Goal: Task Accomplishment & Management: Manage account settings

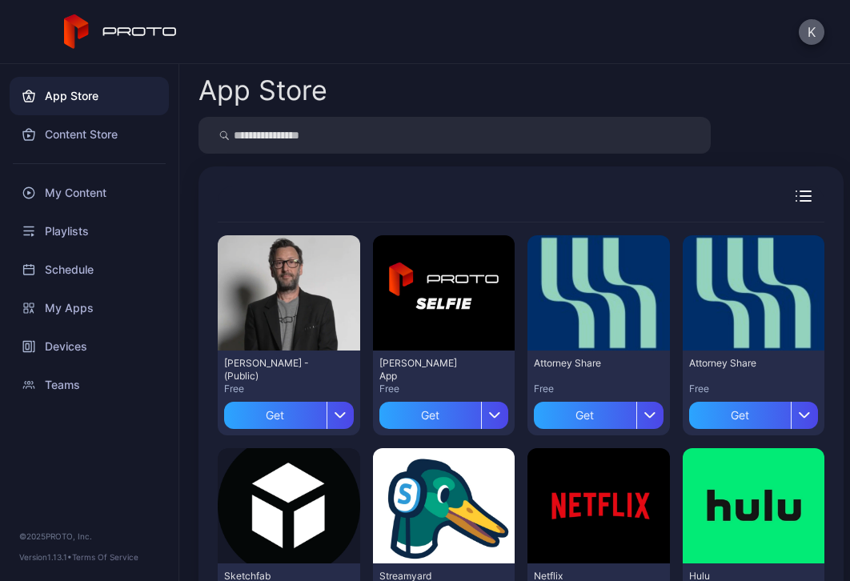
click at [806, 25] on button "K" at bounding box center [812, 32] width 26 height 26
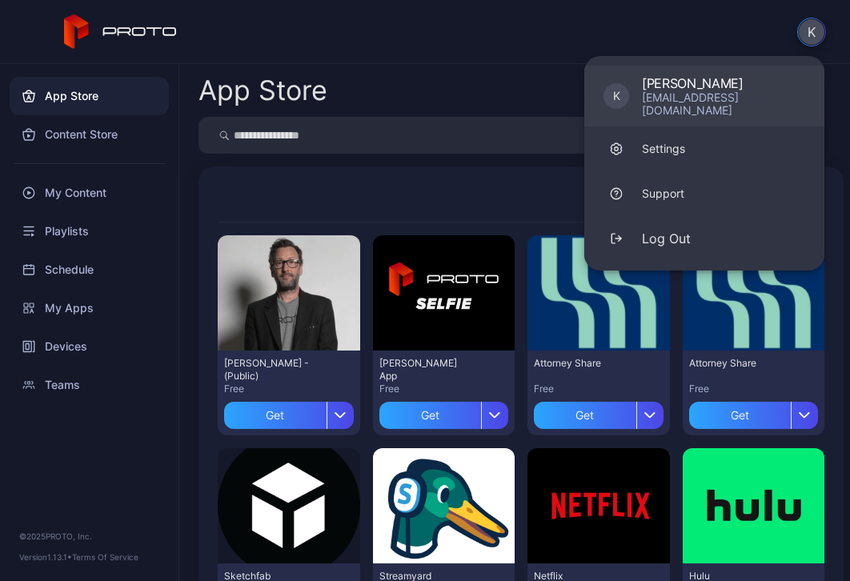
click at [706, 83] on div "[PERSON_NAME]" at bounding box center [723, 83] width 163 height 16
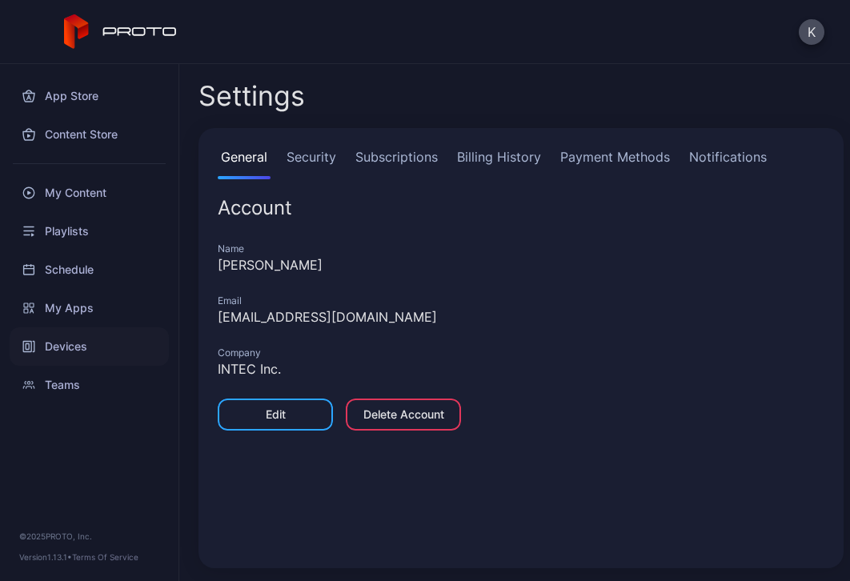
click at [106, 341] on div "Devices" at bounding box center [89, 346] width 159 height 38
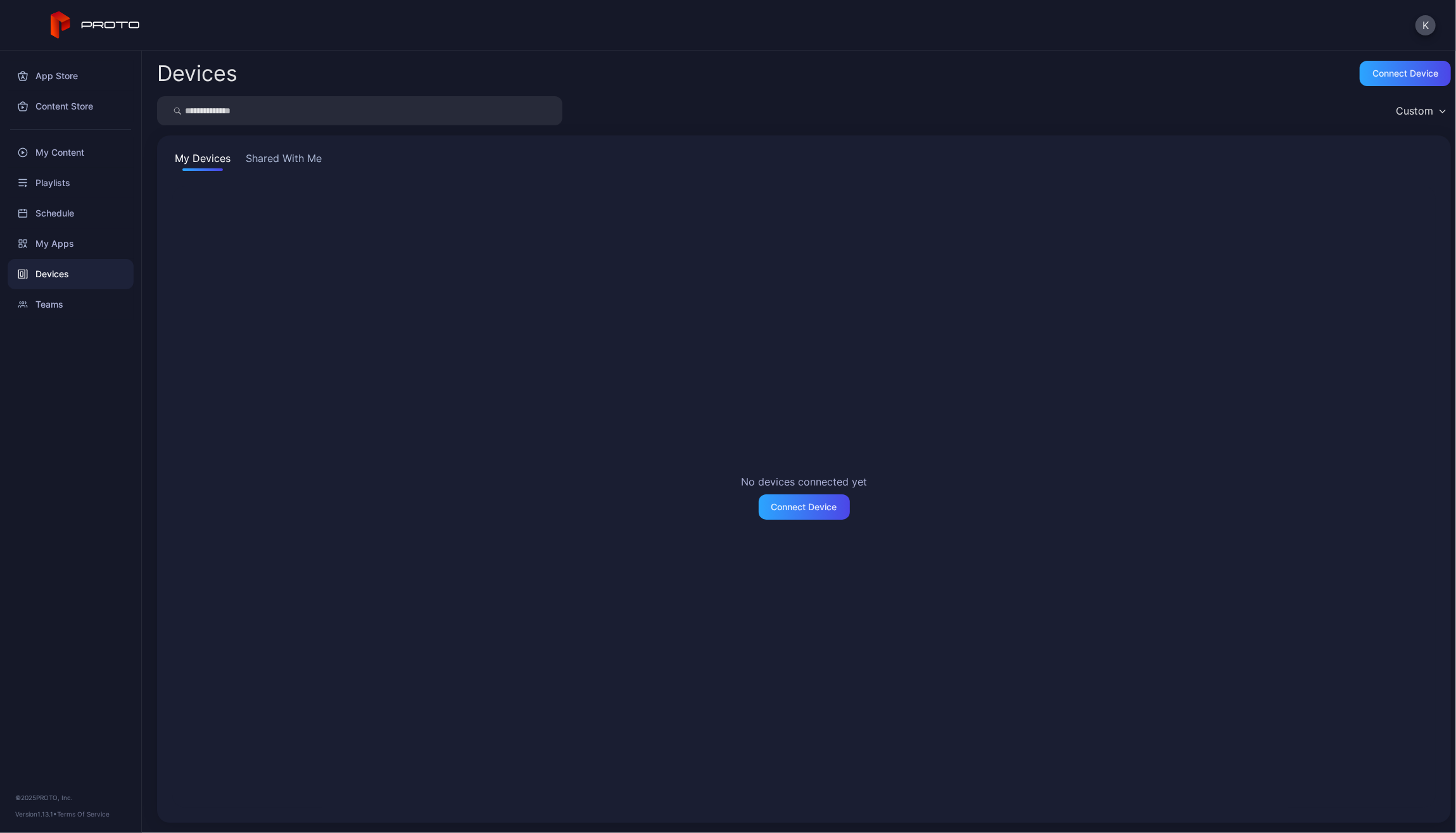
click at [264, 153] on button "Shared With Me" at bounding box center [283, 161] width 81 height 21
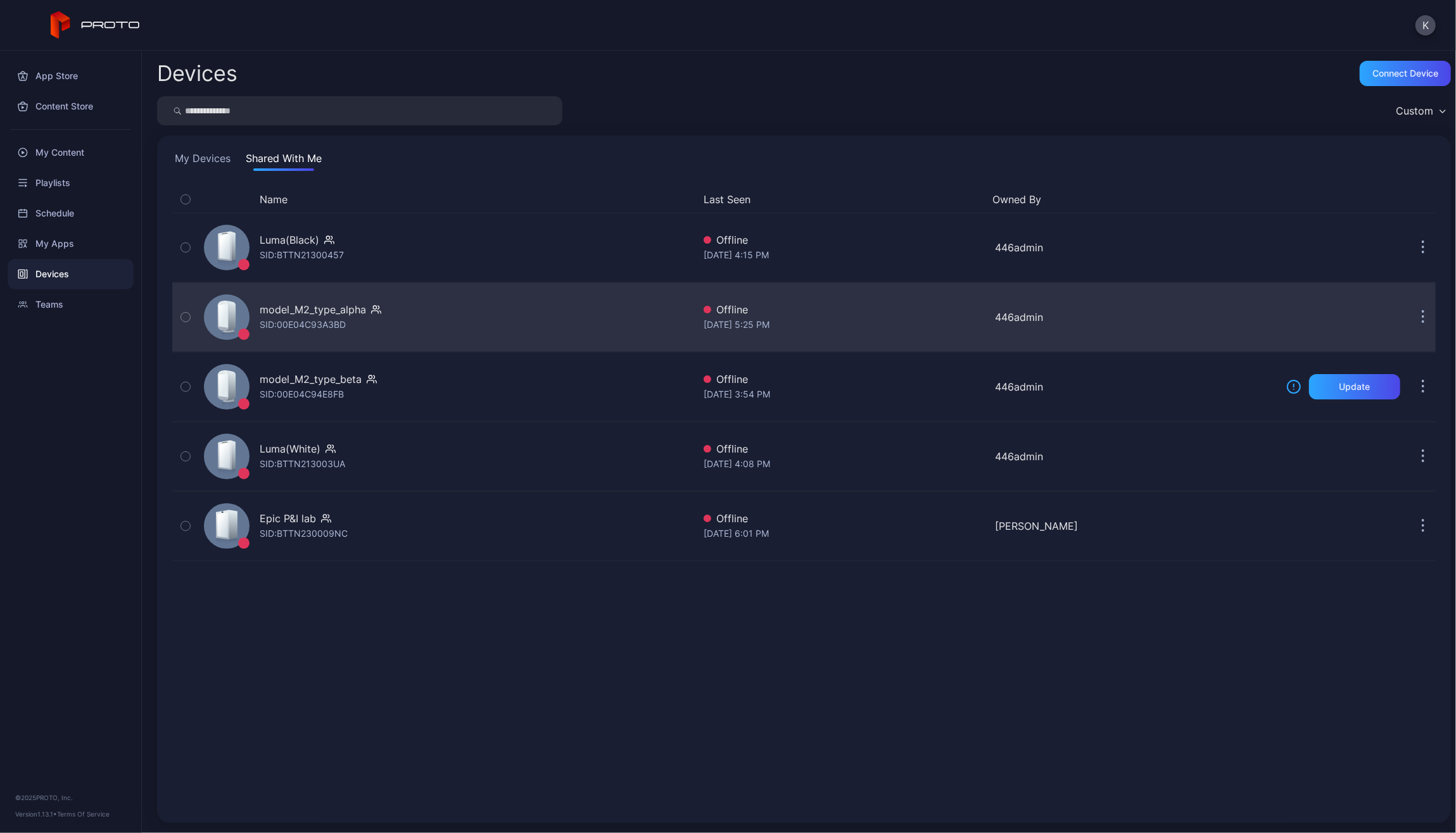
click at [521, 318] on div "model_M2_type_alpha SID: 00E04C93A3BD" at bounding box center [446, 317] width 495 height 63
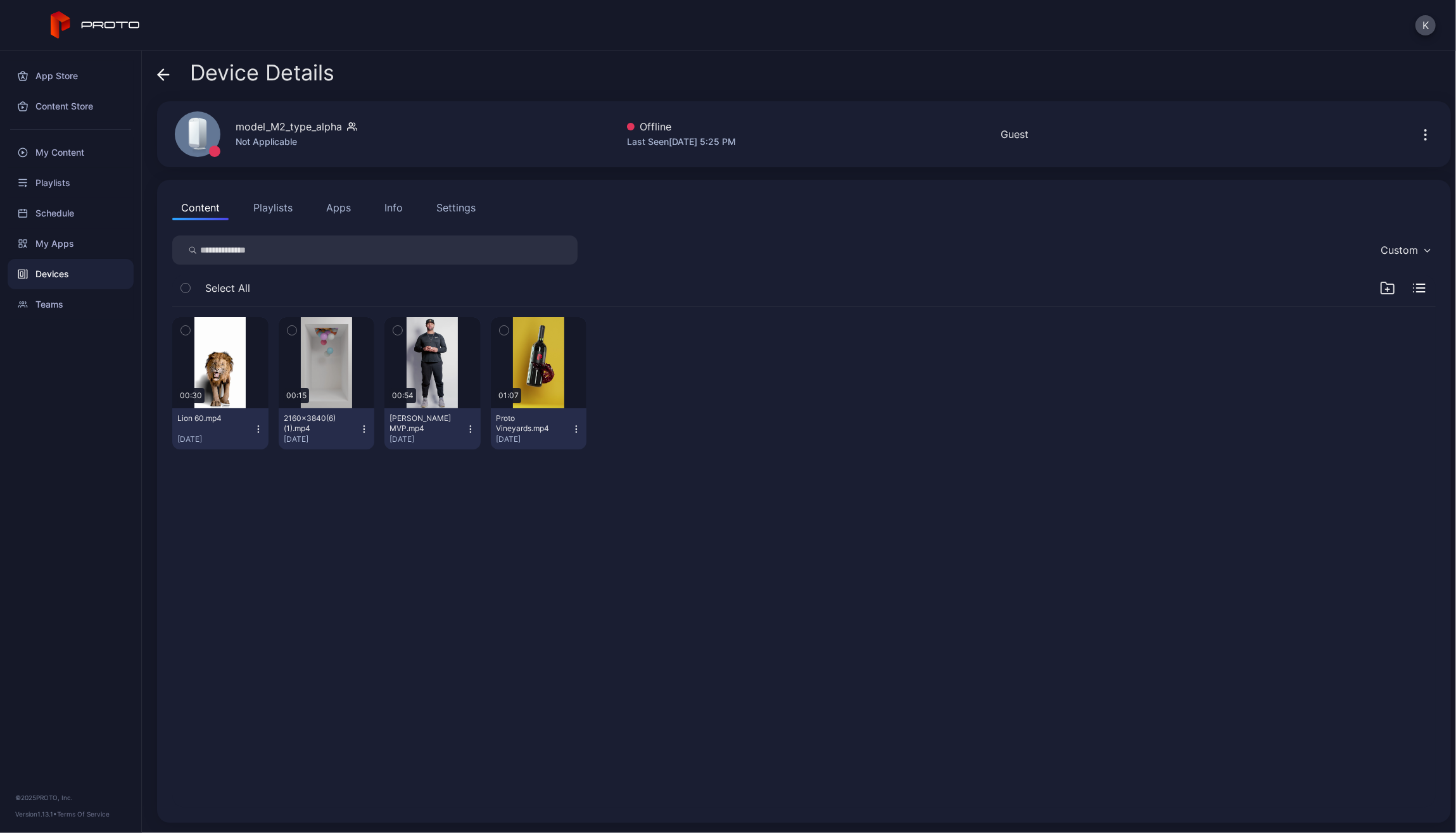
click at [157, 73] on icon at bounding box center [163, 74] width 13 height 13
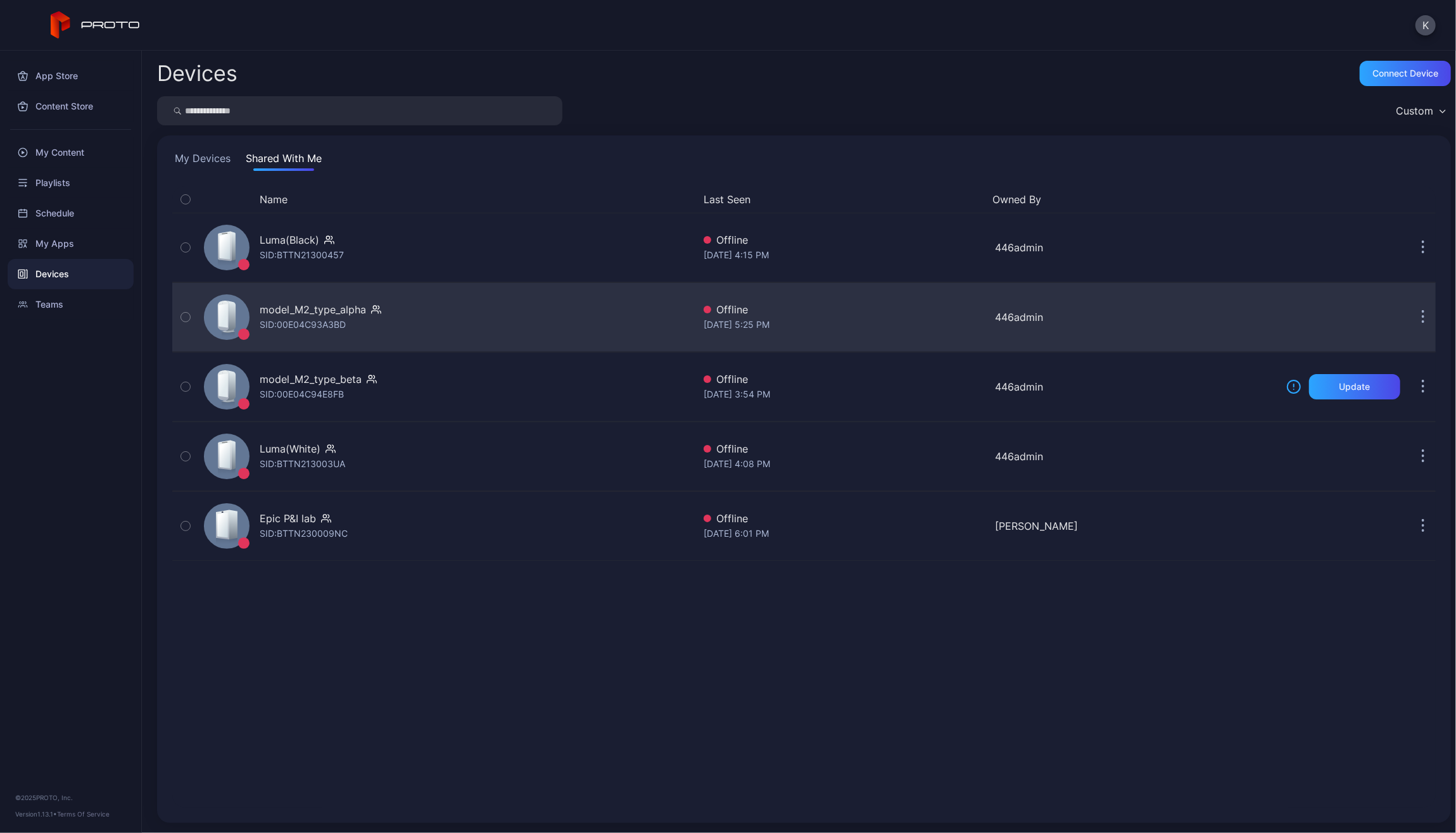
click at [672, 317] on button "button" at bounding box center [1423, 317] width 25 height 25
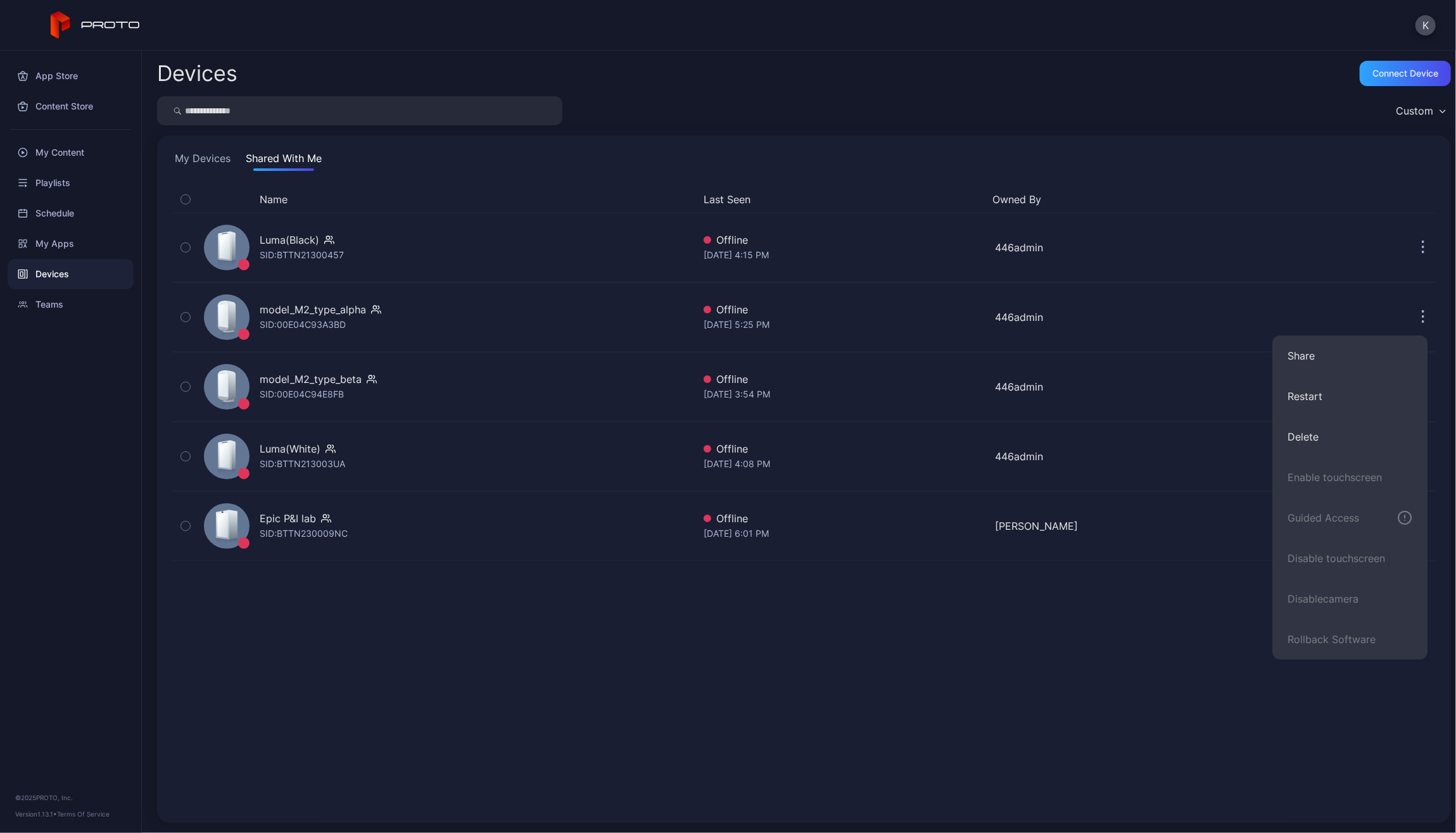
drag, startPoint x: 1359, startPoint y: 422, endPoint x: 1005, endPoint y: 588, distance: 391.0
click at [672, 459] on div "Devices Connect device Custom My Devices Shared With Me Name Last Seen Owned By…" at bounding box center [798, 441] width 1314 height 782
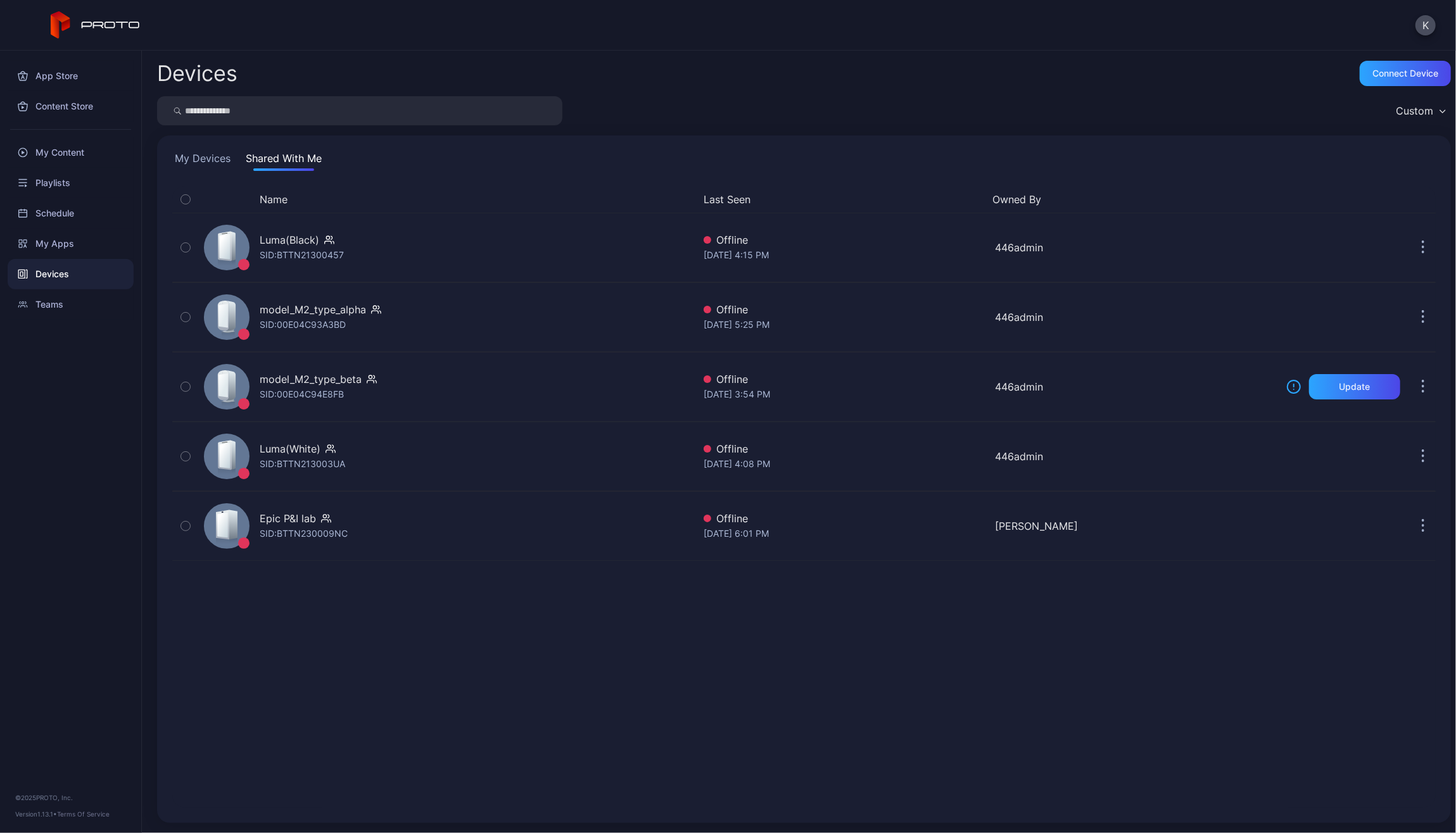
drag, startPoint x: 673, startPoint y: 683, endPoint x: 650, endPoint y: 639, distance: 49.6
click at [667, 459] on div "Name Last Seen Owned By Luma(Black) SID: BTTN21300457 Offline [DATE] 4:15 PM 44…" at bounding box center [804, 497] width 1263 height 622
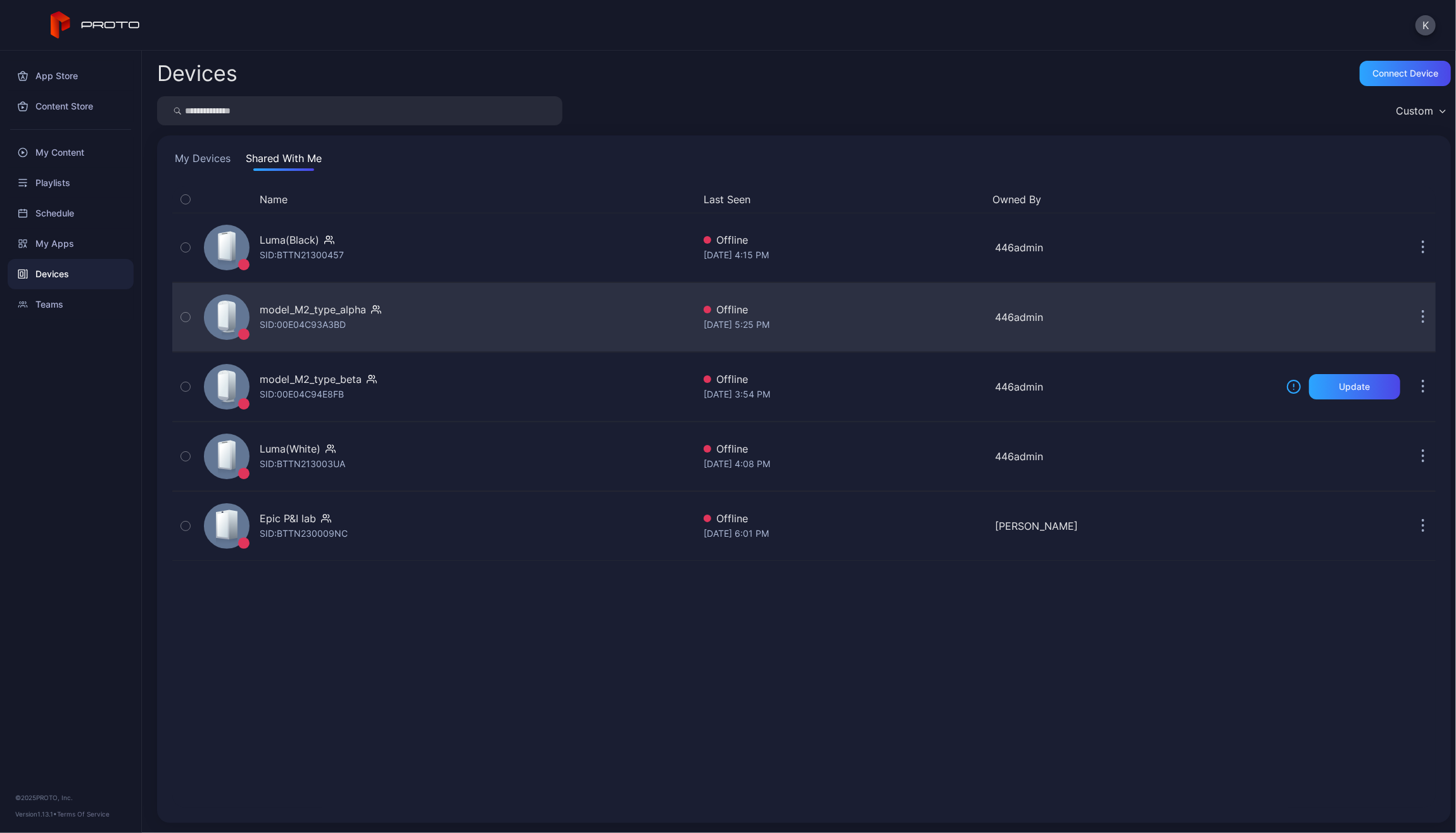
click at [183, 310] on icon "button" at bounding box center [185, 317] width 9 height 14
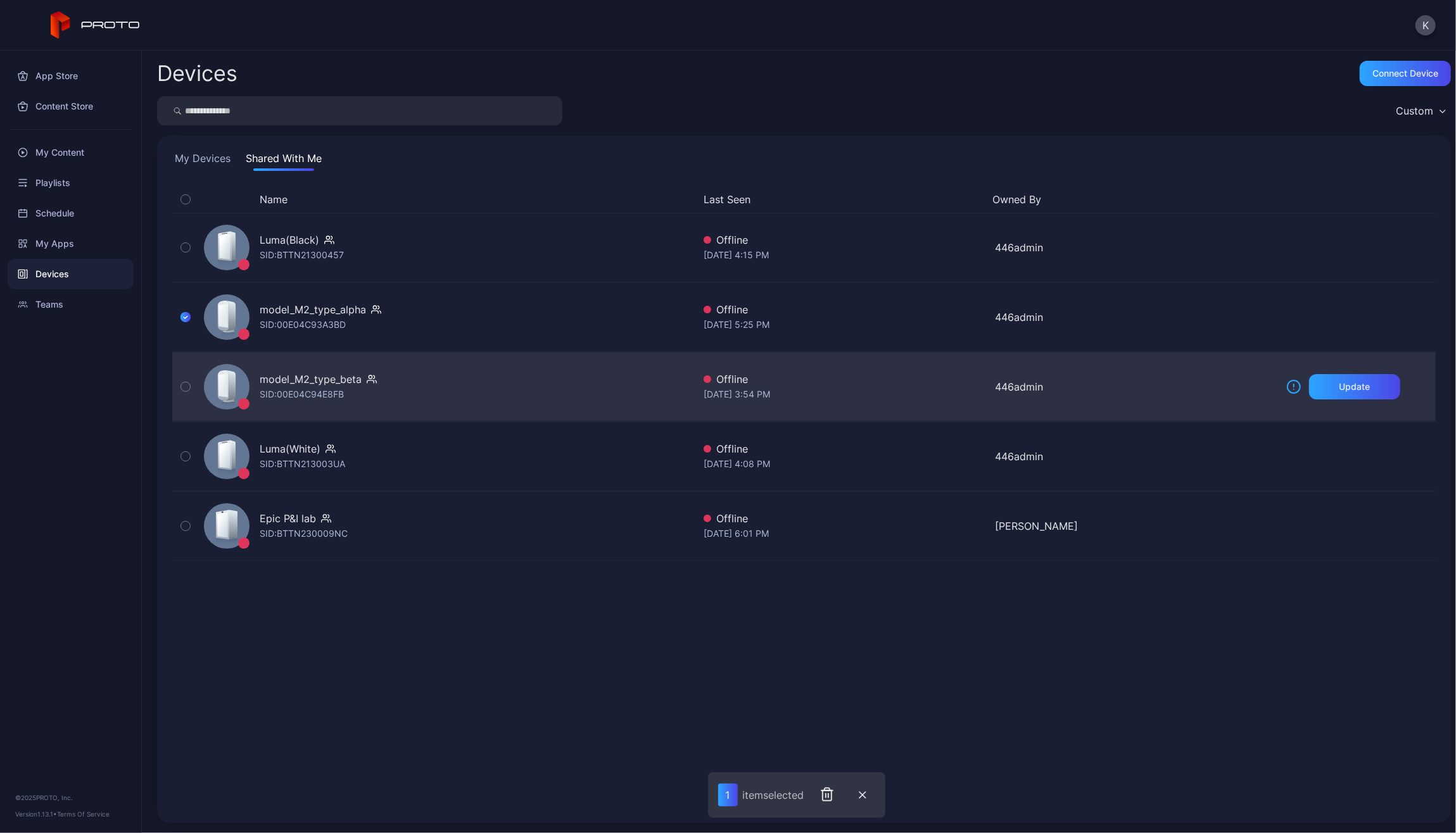
click at [193, 384] on button "button" at bounding box center [186, 387] width 27 height 68
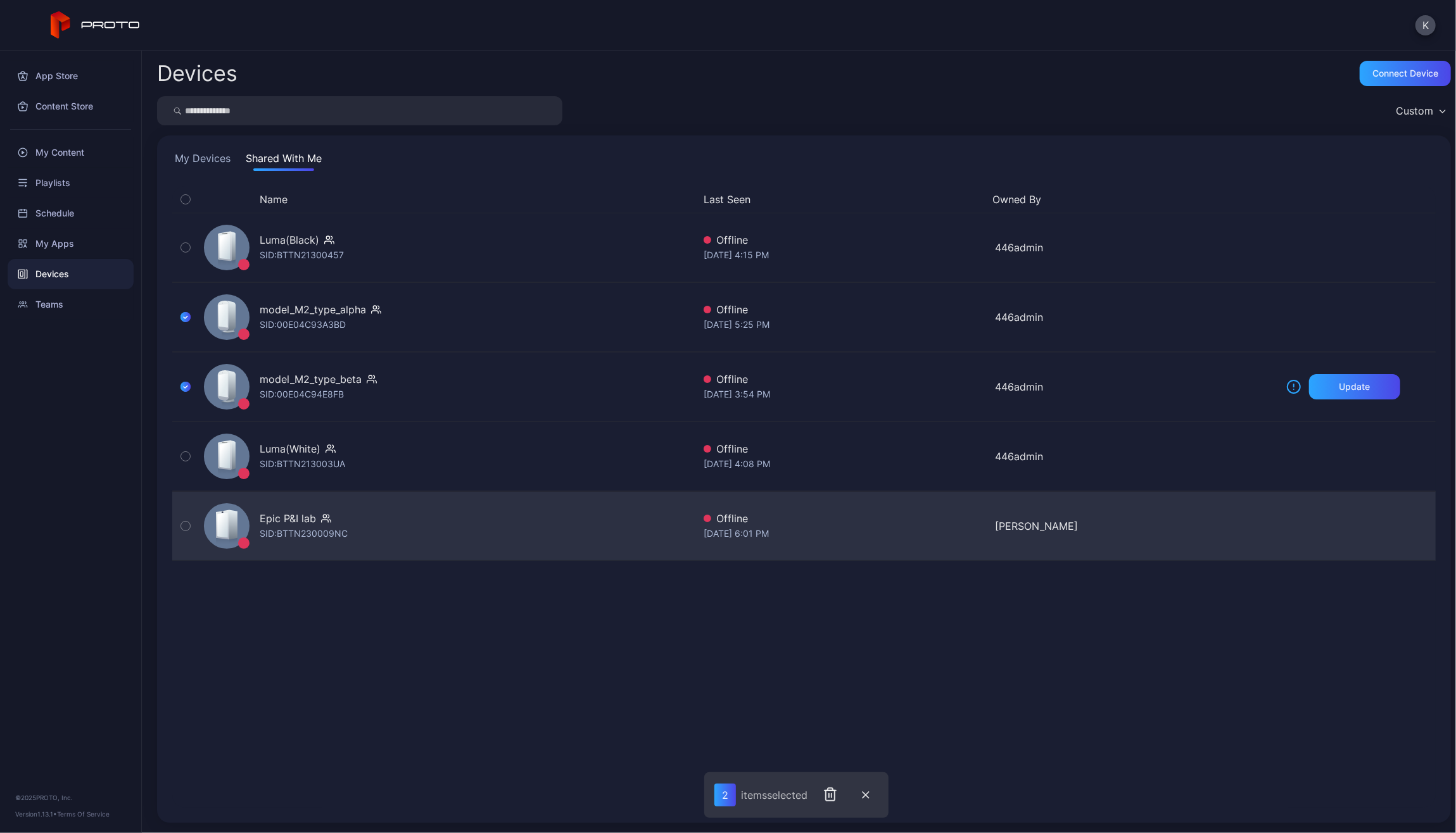
click at [197, 459] on button "button" at bounding box center [186, 526] width 27 height 68
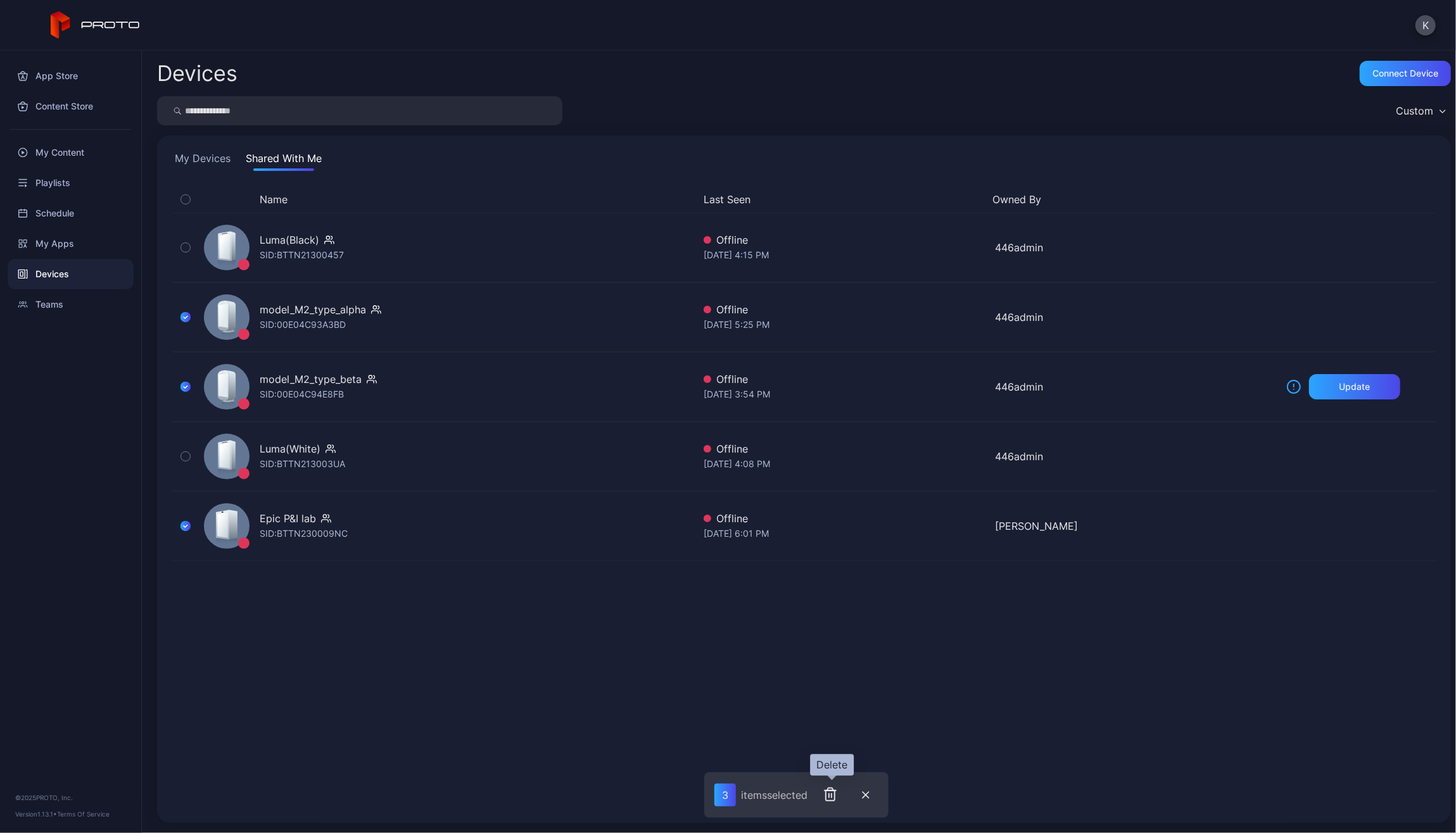
click at [672, 459] on icon "button" at bounding box center [829, 794] width 9 height 13
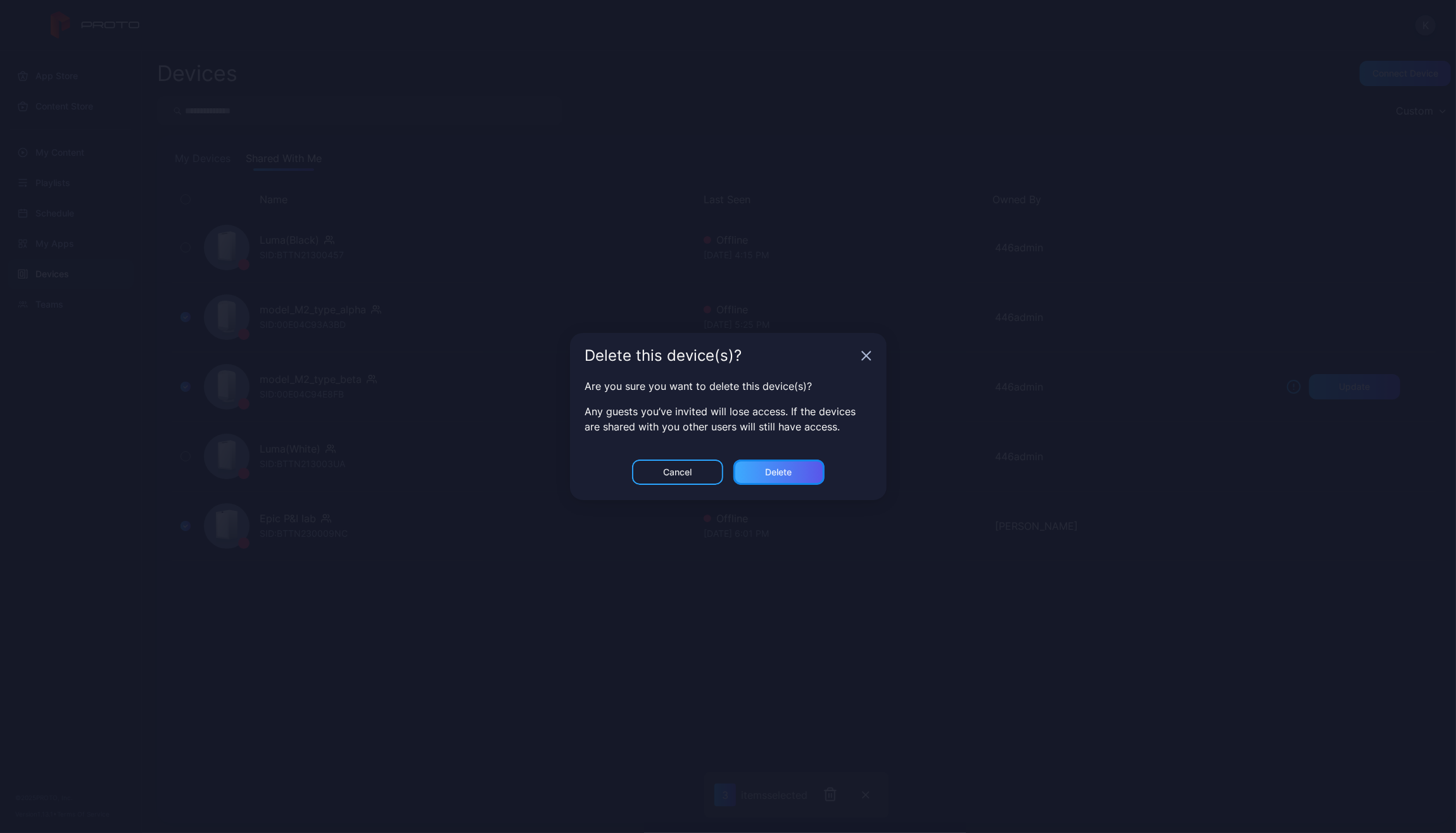
click at [672, 459] on div "Delete" at bounding box center [779, 472] width 91 height 25
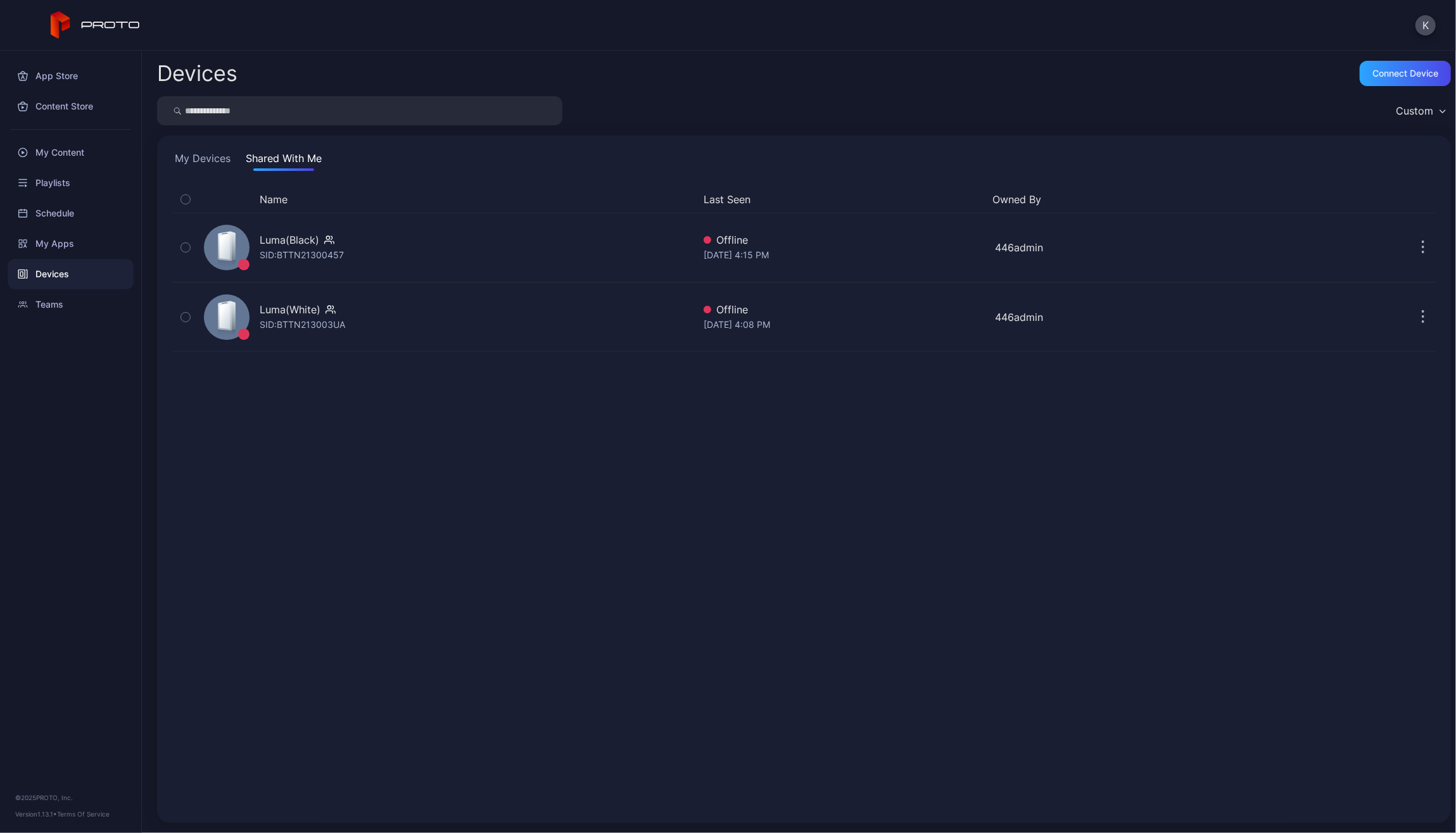
click at [206, 154] on button "My Devices" at bounding box center [203, 161] width 61 height 21
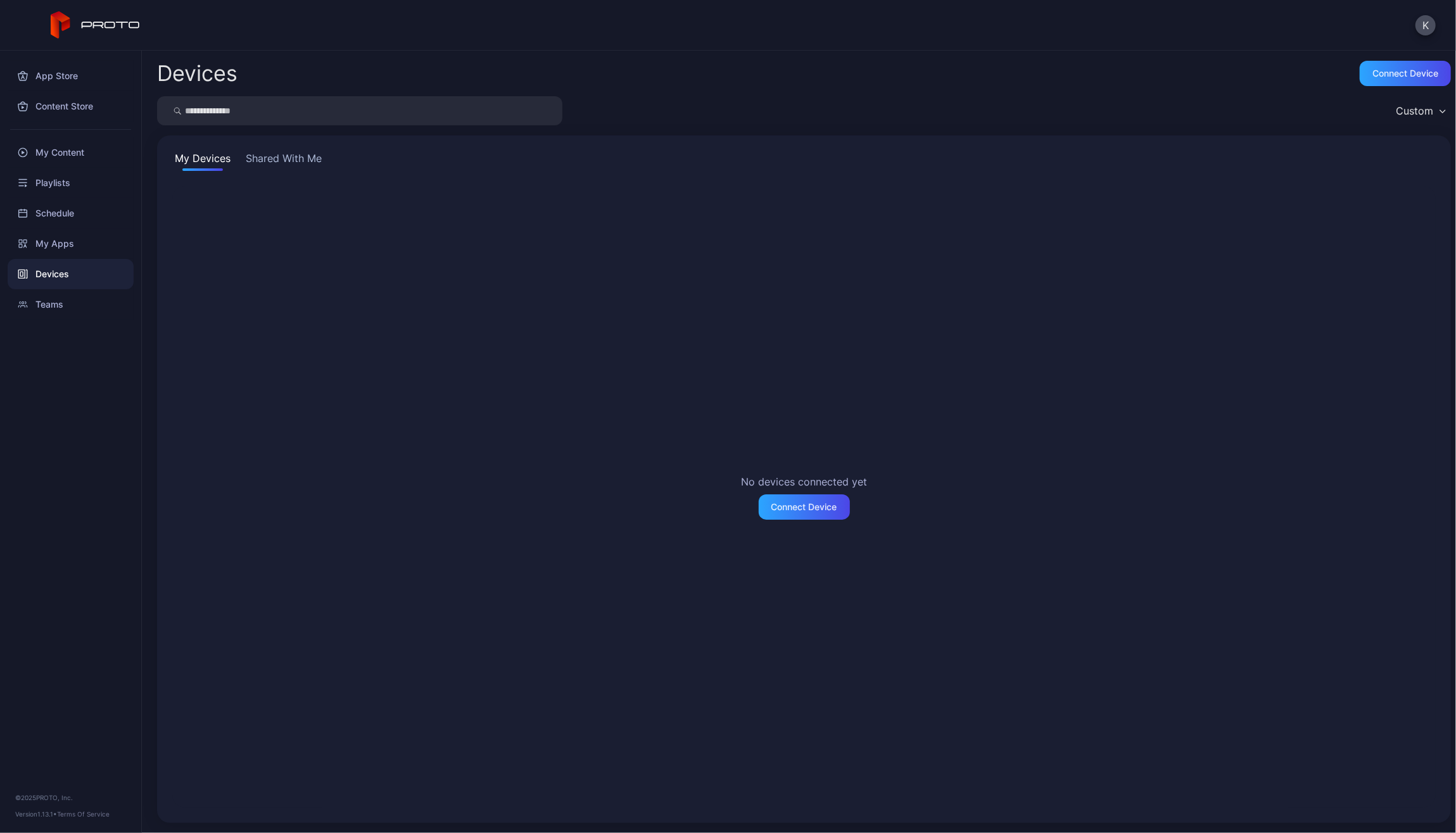
click at [277, 153] on button "Shared With Me" at bounding box center [283, 161] width 81 height 21
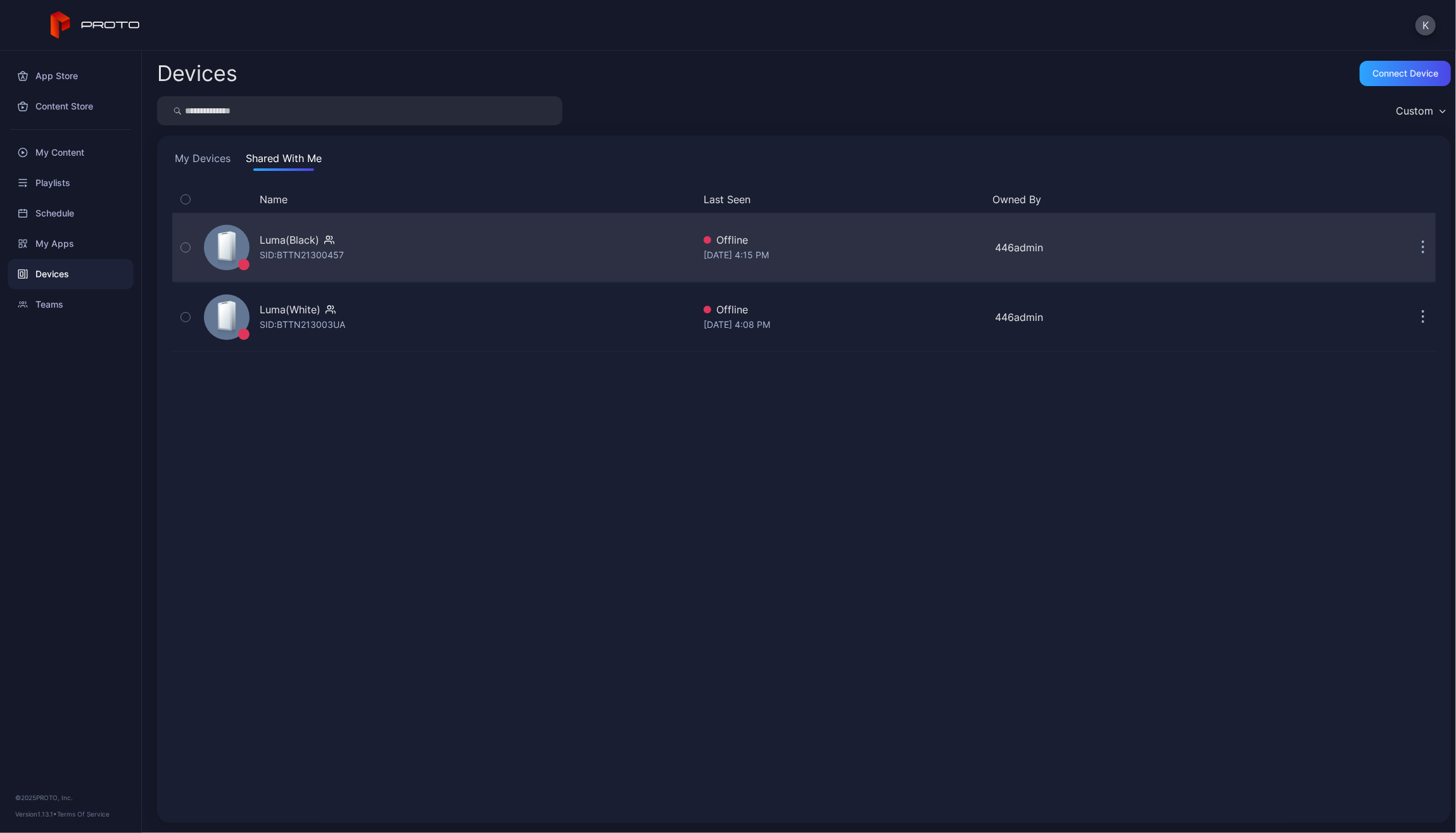
click at [672, 246] on icon "button" at bounding box center [1424, 248] width 3 height 14
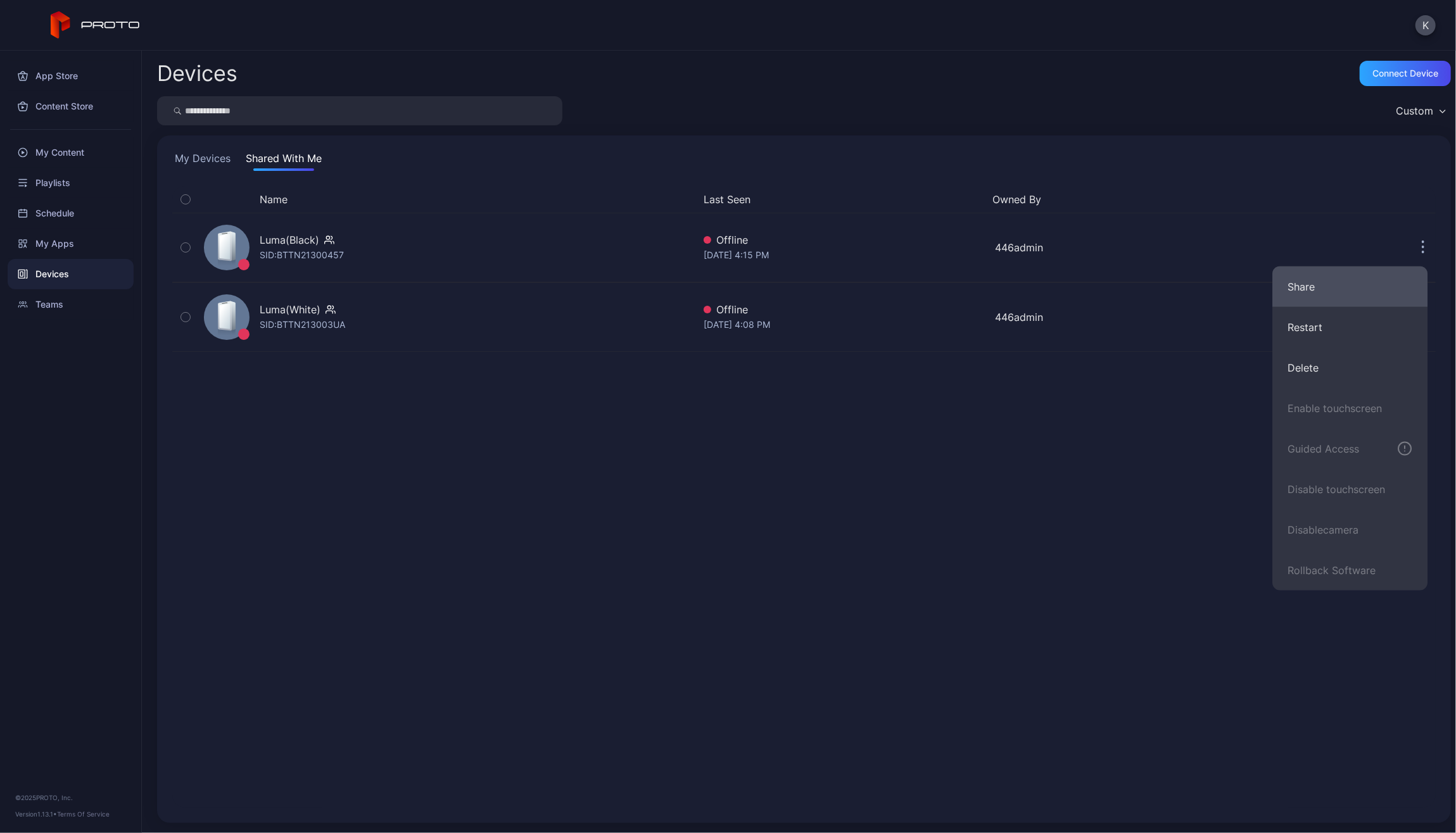
click at [672, 282] on button "Share" at bounding box center [1350, 286] width 155 height 40
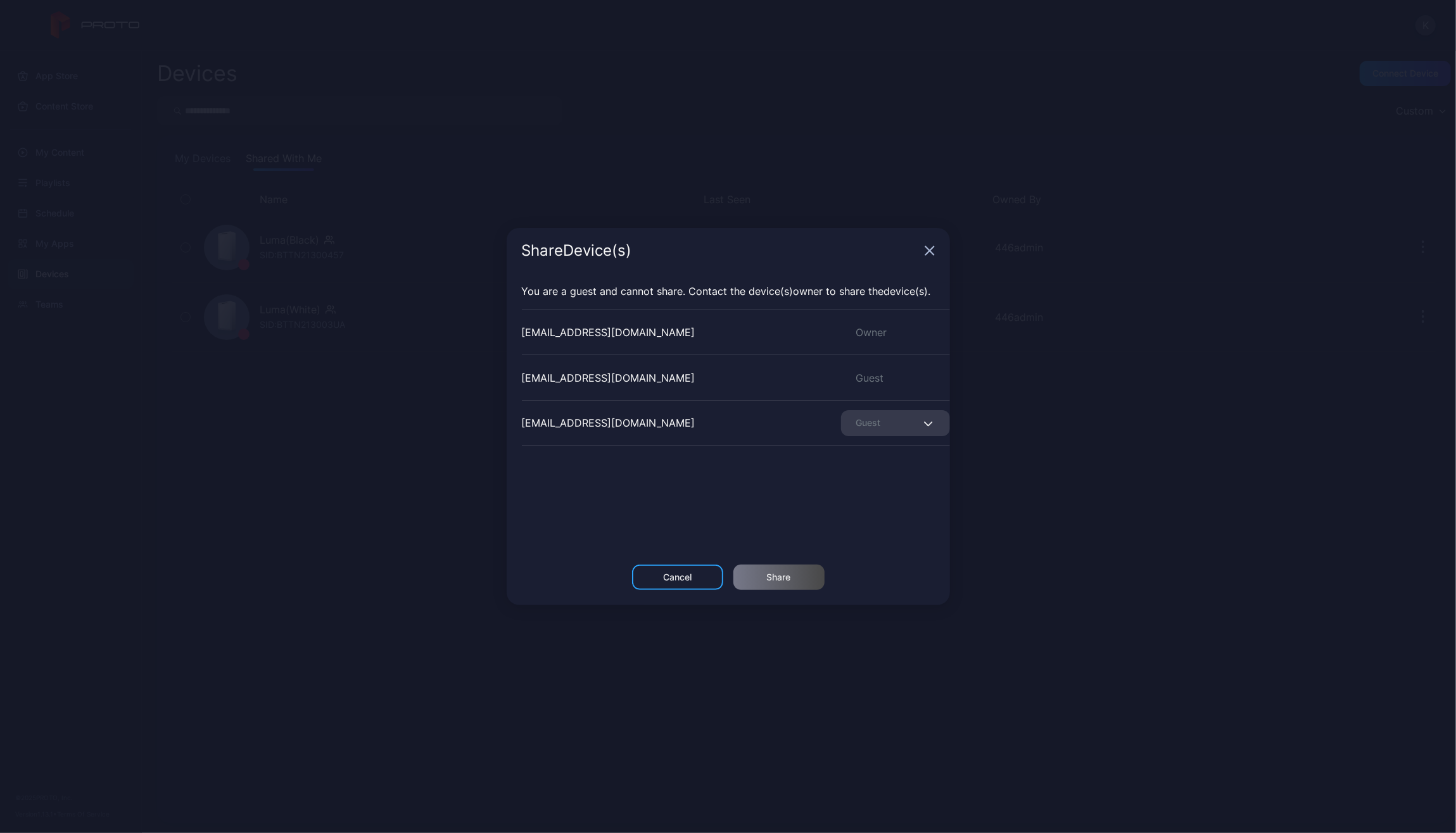
click at [672, 245] on div "Share Device (s)" at bounding box center [728, 251] width 443 height 46
click at [672, 247] on icon "button" at bounding box center [929, 251] width 8 height 8
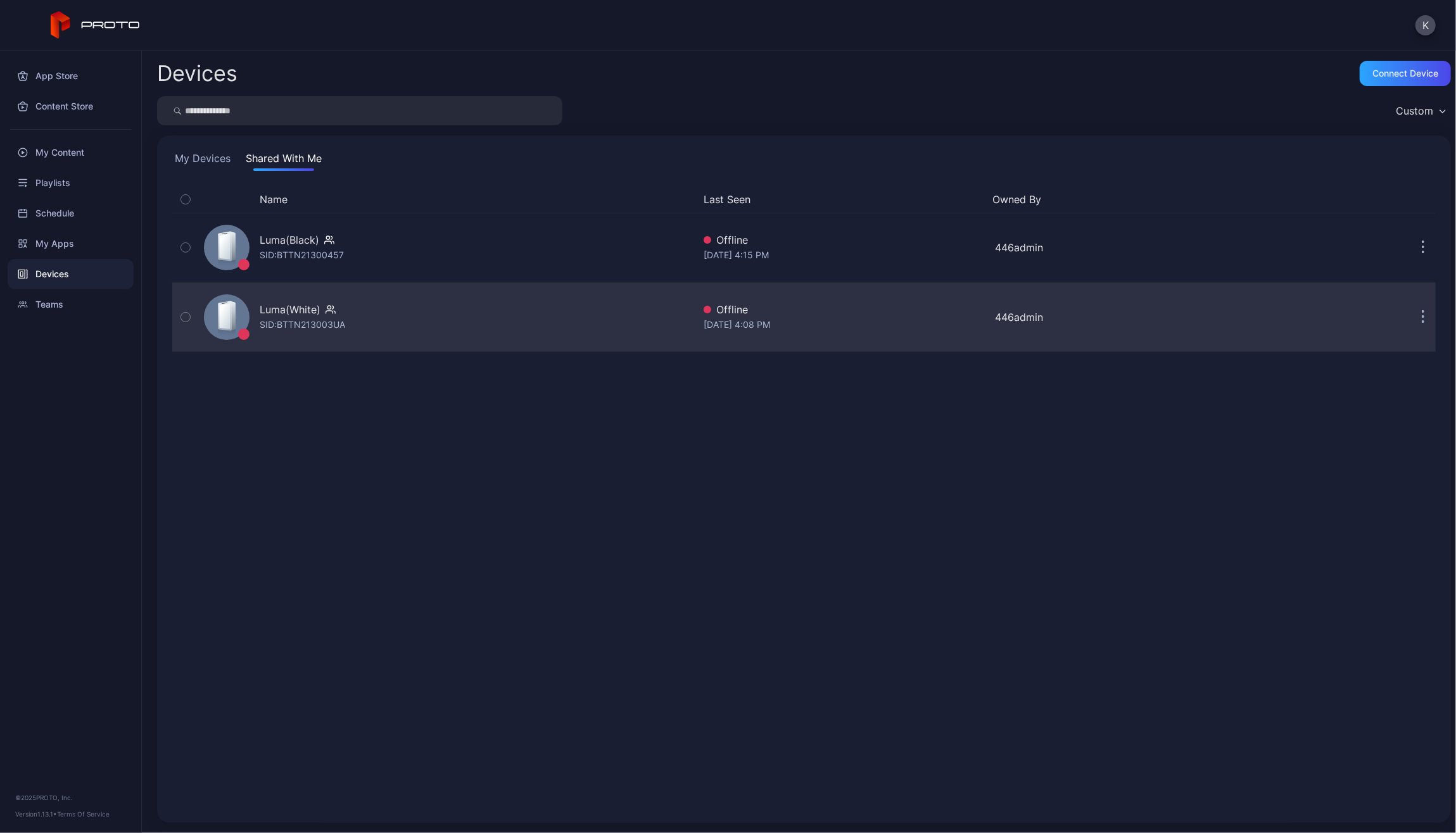
click at [672, 309] on button "button" at bounding box center [1423, 317] width 25 height 25
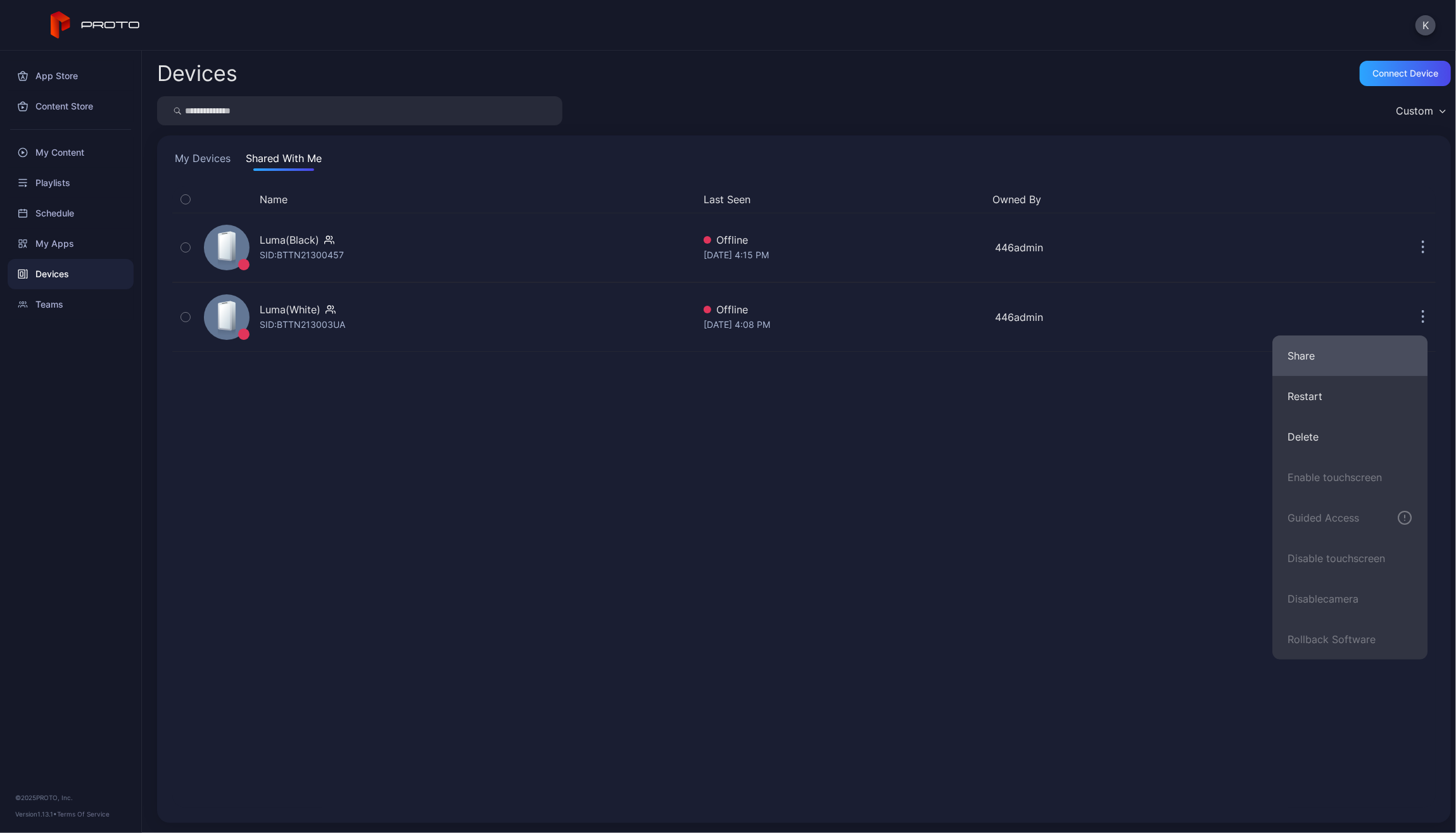
click at [672, 343] on button "Share" at bounding box center [1350, 355] width 155 height 40
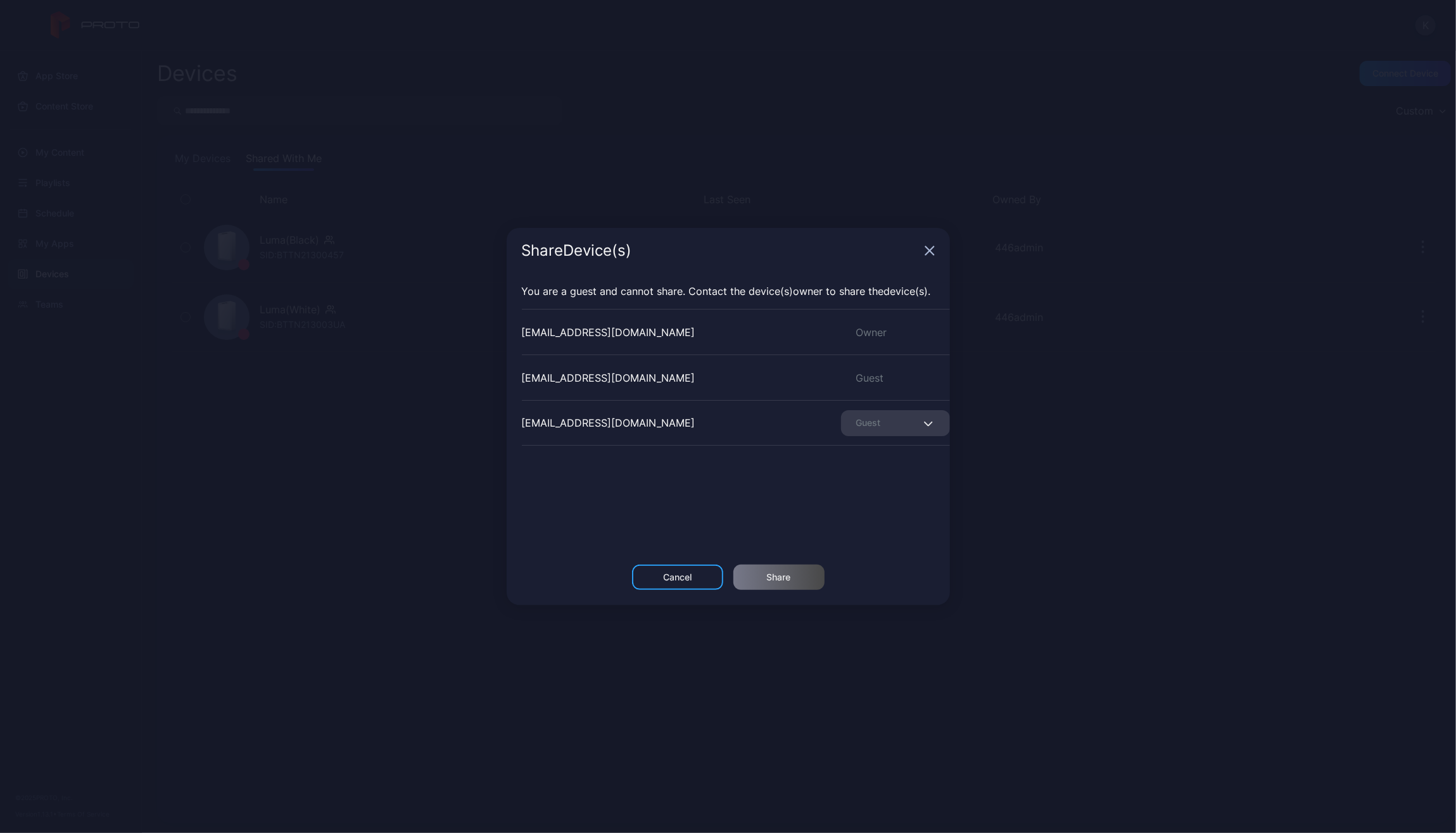
click at [672, 420] on span "button" at bounding box center [930, 422] width 8 height 15
click at [672, 459] on div "[EMAIL_ADDRESS][DOMAIN_NAME] Owner [EMAIL_ADDRESS][DOMAIN_NAME] Guest [EMAIL_AD…" at bounding box center [735, 404] width 428 height 190
click at [672, 459] on div "Cancel" at bounding box center [677, 577] width 91 height 25
